Goal: Task Accomplishment & Management: Use online tool/utility

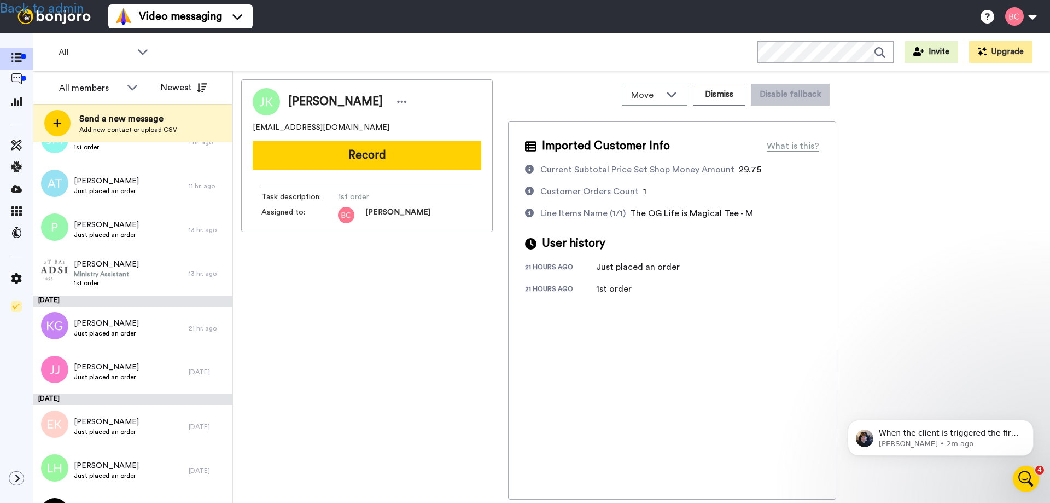
click at [17, 168] on icon at bounding box center [16, 166] width 11 height 11
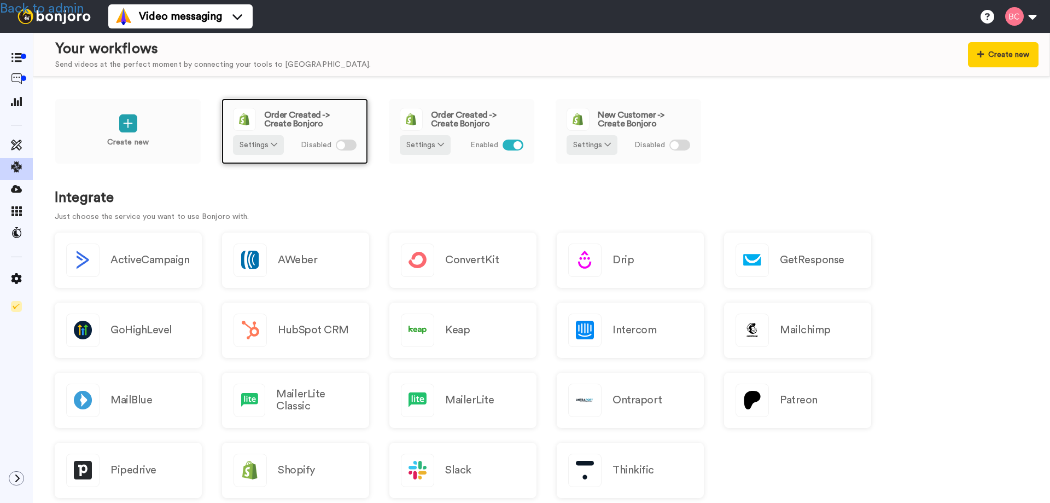
click at [305, 117] on span "Order Created -> Create Bonjoro" at bounding box center [310, 119] width 92 height 18
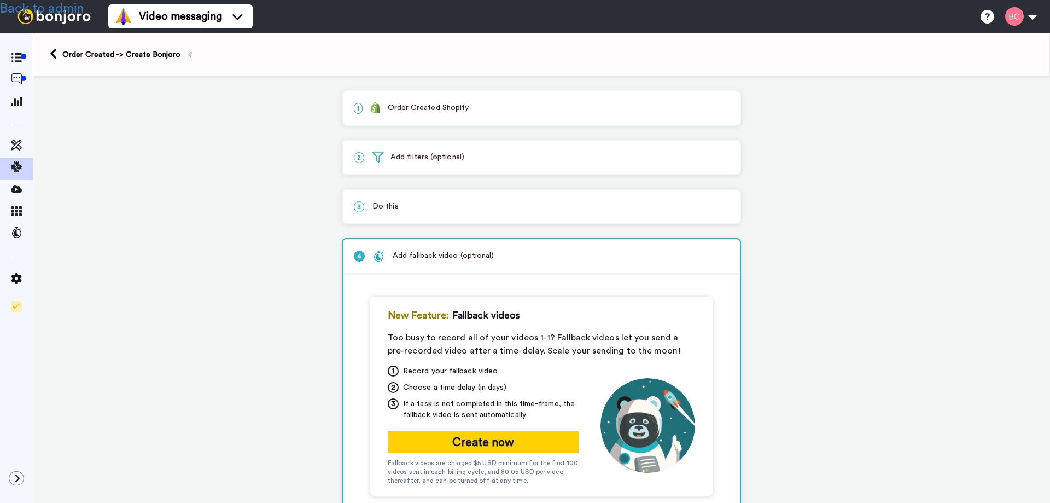
click at [387, 110] on p "1 Order Created Shopify" at bounding box center [541, 107] width 375 height 11
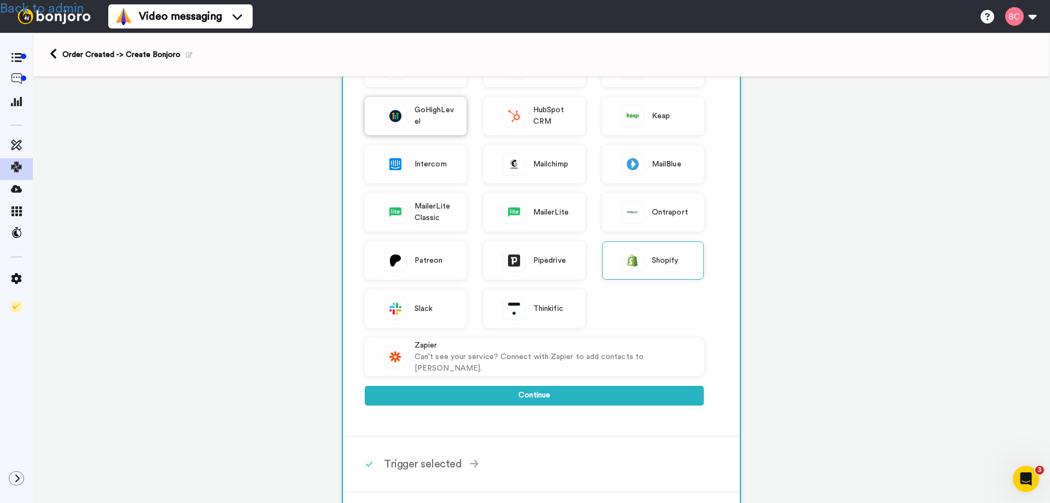
scroll to position [273, 0]
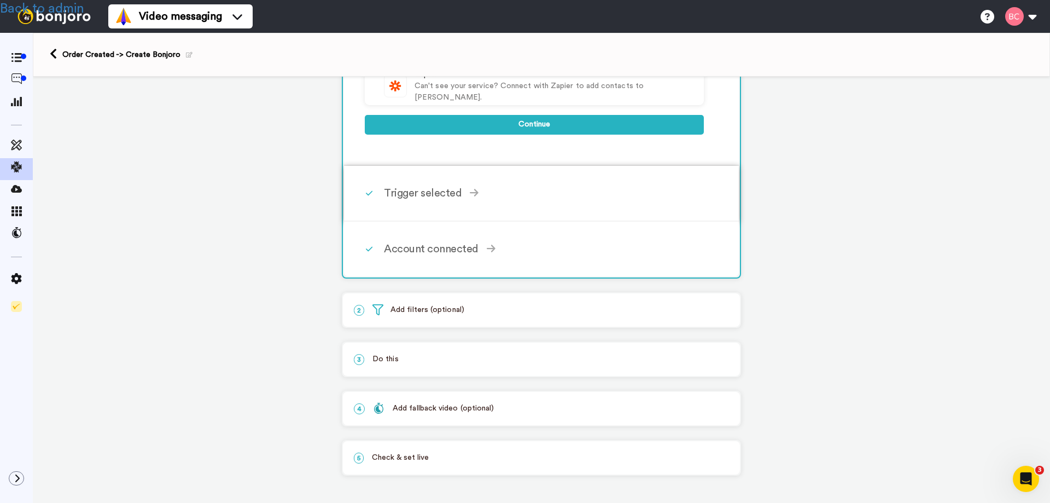
click at [404, 195] on div "Trigger selected" at bounding box center [544, 193] width 320 height 16
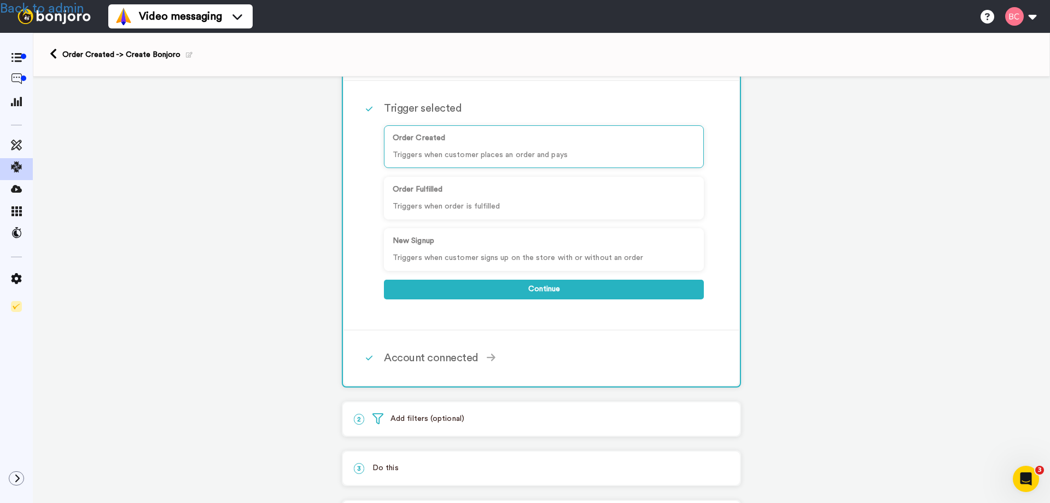
scroll to position [101, 0]
click at [404, 359] on div "Account connected" at bounding box center [544, 358] width 320 height 16
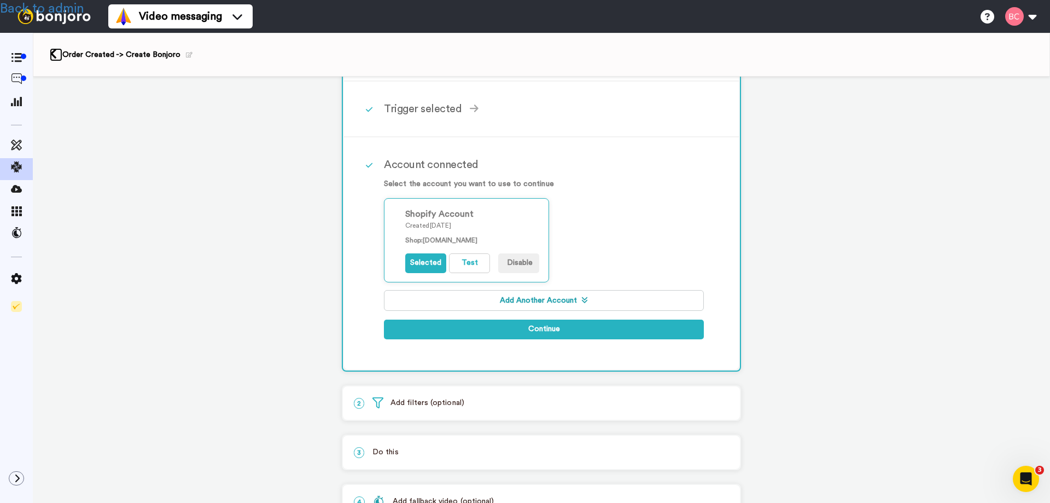
click at [53, 54] on icon at bounding box center [53, 53] width 7 height 11
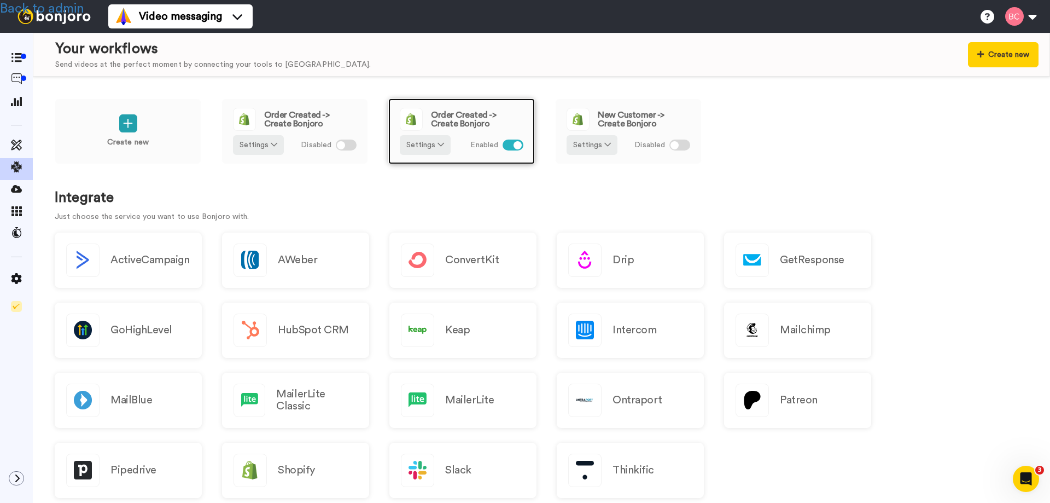
click at [467, 112] on span "Order Created -> Create Bonjoro" at bounding box center [477, 119] width 92 height 18
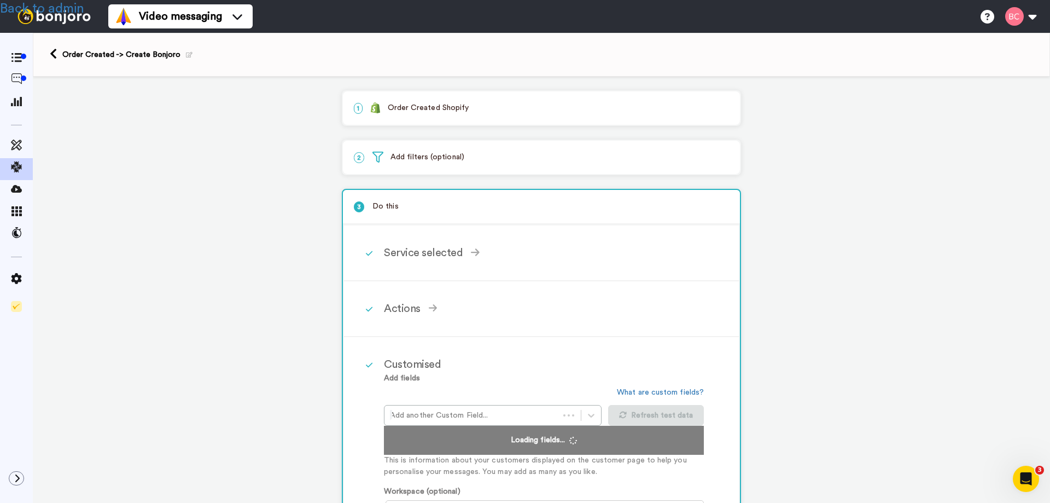
click at [406, 98] on div "1 Order Created Shopify" at bounding box center [541, 107] width 397 height 33
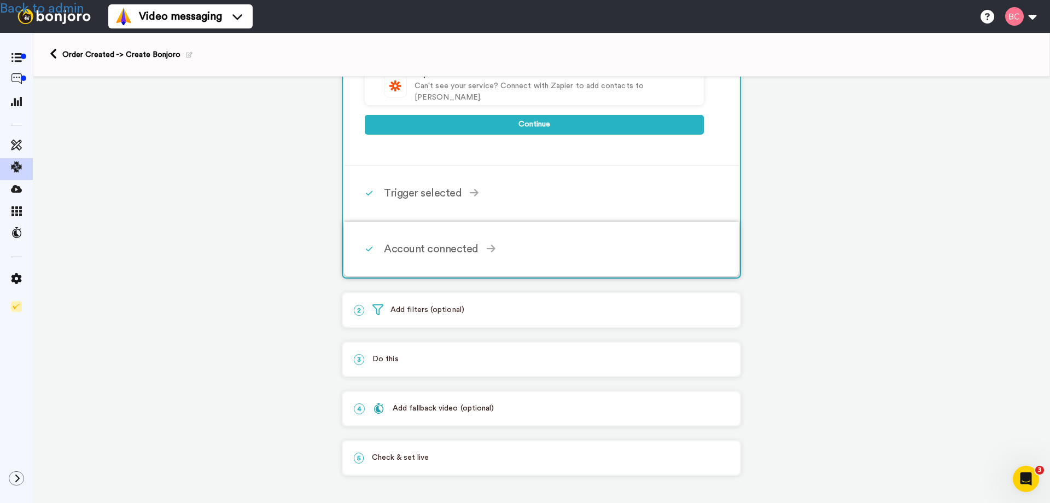
click at [424, 248] on div "Account connected" at bounding box center [544, 249] width 320 height 16
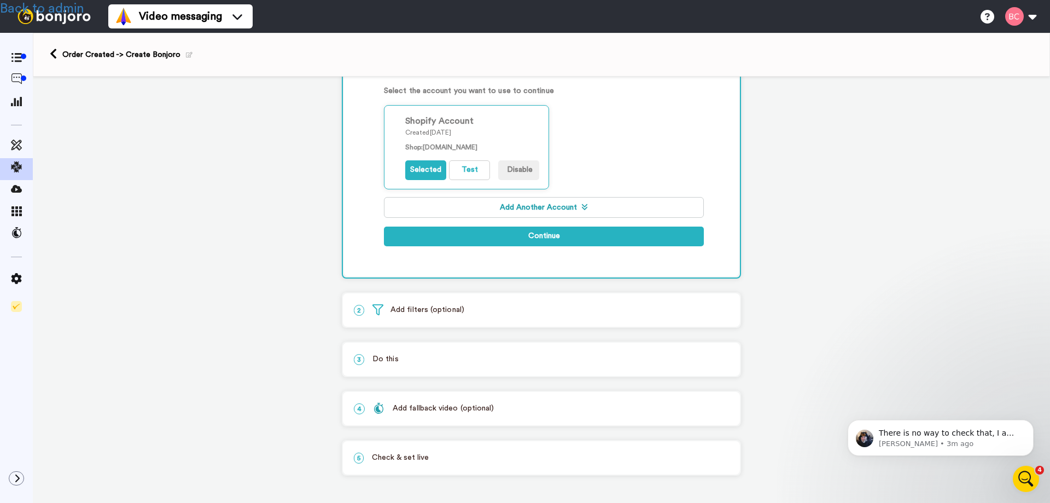
click at [400, 410] on div "Add fallback video (optional)" at bounding box center [433, 408] width 121 height 11
